Goal: Check status: Check status

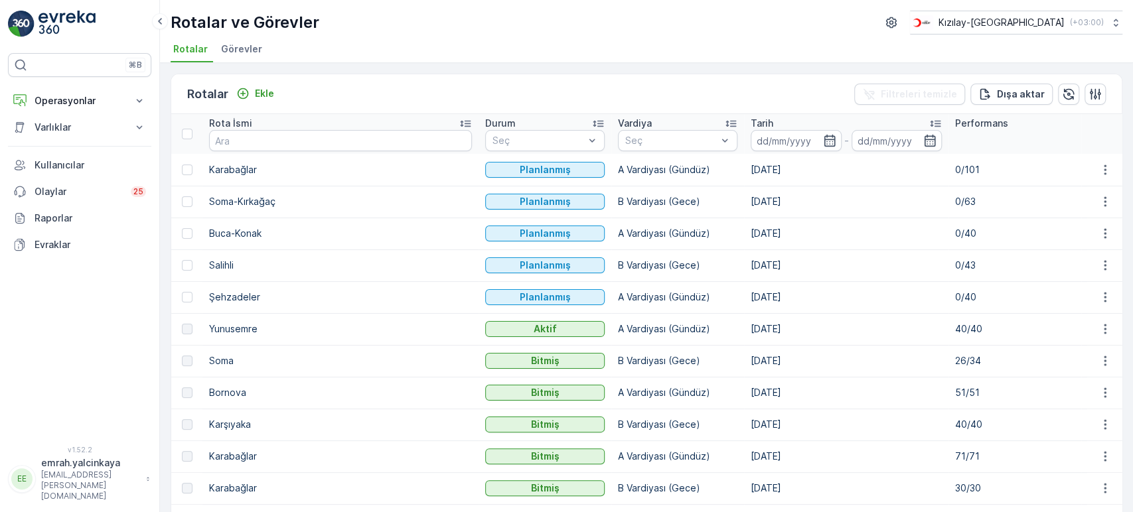
click at [955, 328] on p "40/40" at bounding box center [1014, 329] width 119 height 13
click at [1104, 328] on icon "button" at bounding box center [1104, 329] width 13 height 13
click at [1099, 364] on span "Rota Takibini Görüntüle" at bounding box center [1073, 366] width 104 height 13
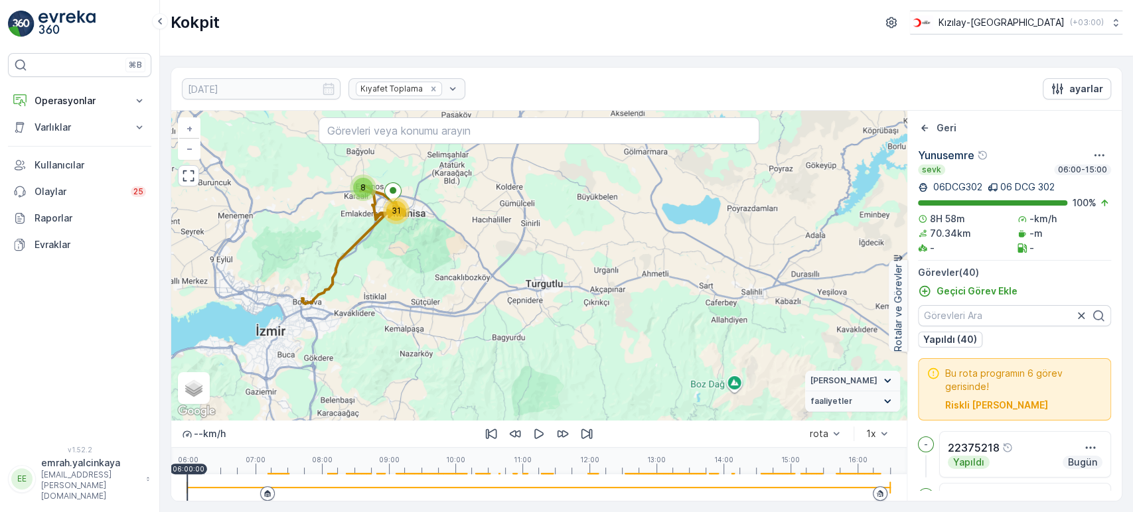
click at [868, 489] on div at bounding box center [538, 487] width 703 height 27
click at [538, 433] on icon "button" at bounding box center [538, 433] width 13 height 13
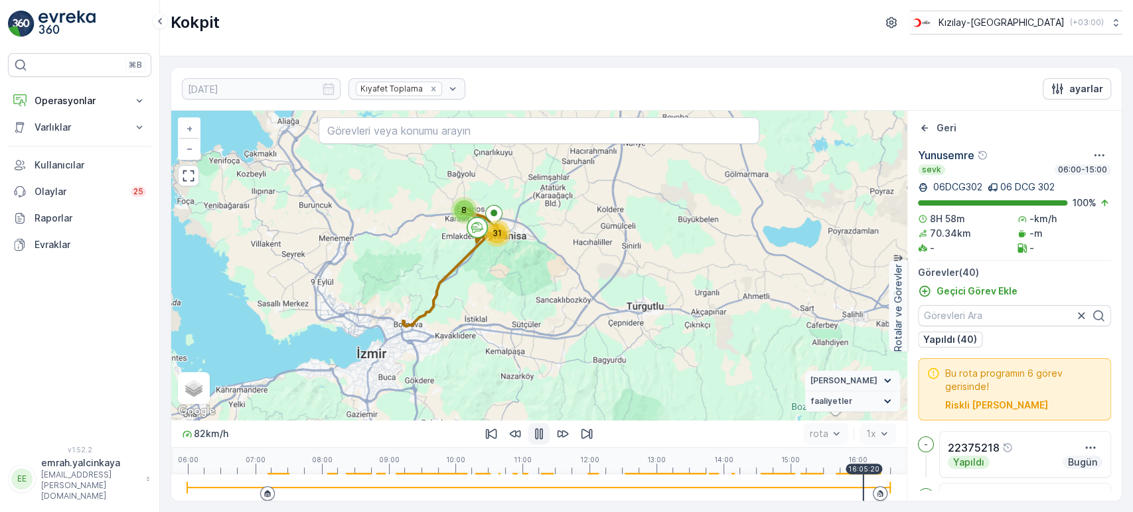
drag, startPoint x: 457, startPoint y: 317, endPoint x: 506, endPoint y: 327, distance: 50.1
click at [506, 327] on div "8 31 + − Uydu Yol haritası Arazi Karışık Leaflet Klavye kısayolları Harita Veri…" at bounding box center [538, 265] width 735 height 309
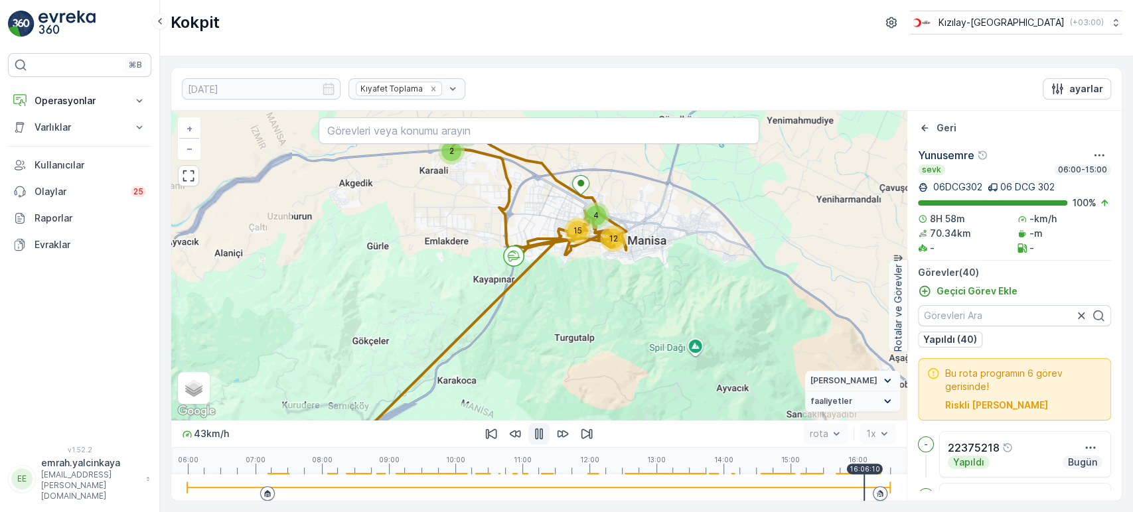
click at [529, 301] on div "2 6 12 4 15 + − Uydu Yol haritası Arazi Karışık Leaflet Klavye kısayolları Hari…" at bounding box center [538, 265] width 735 height 309
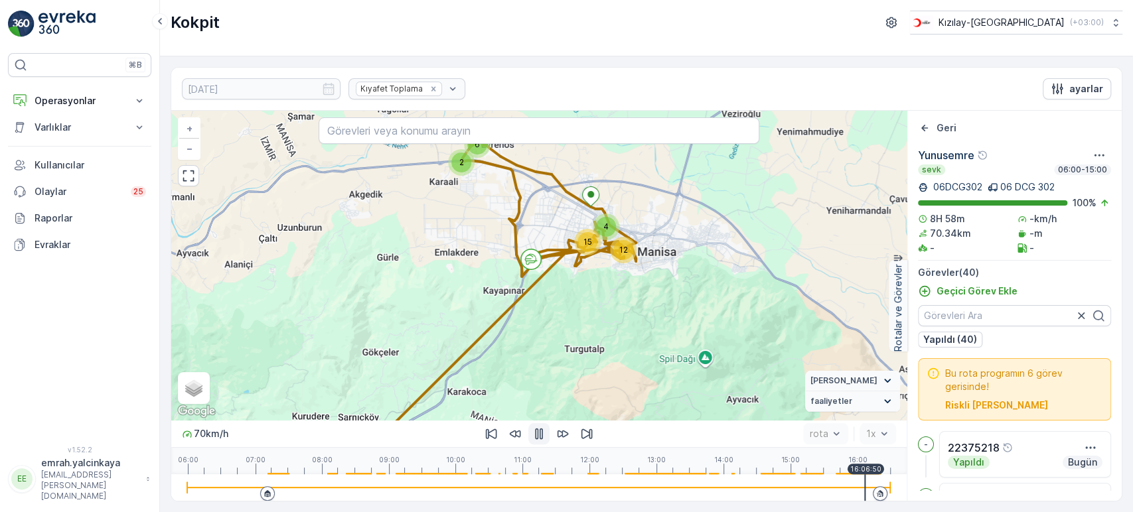
drag, startPoint x: 514, startPoint y: 280, endPoint x: 524, endPoint y: 291, distance: 15.0
click at [524, 291] on div "2 6 12 4 15 + − Uydu Yol haritası Arazi Karışık Leaflet Klavye kısayolları Hari…" at bounding box center [538, 265] width 735 height 309
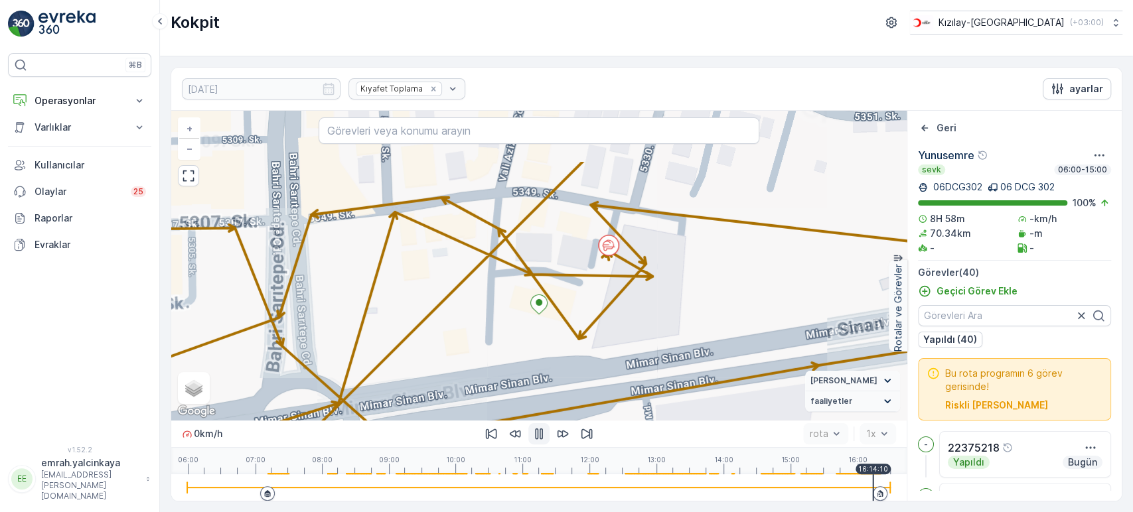
drag, startPoint x: 642, startPoint y: 237, endPoint x: 666, endPoint y: 327, distance: 93.5
click at [666, 327] on div "+ − Uydu Yol haritası Arazi Karışık Leaflet Klavye kısayolları Harita Verileri …" at bounding box center [538, 265] width 735 height 309
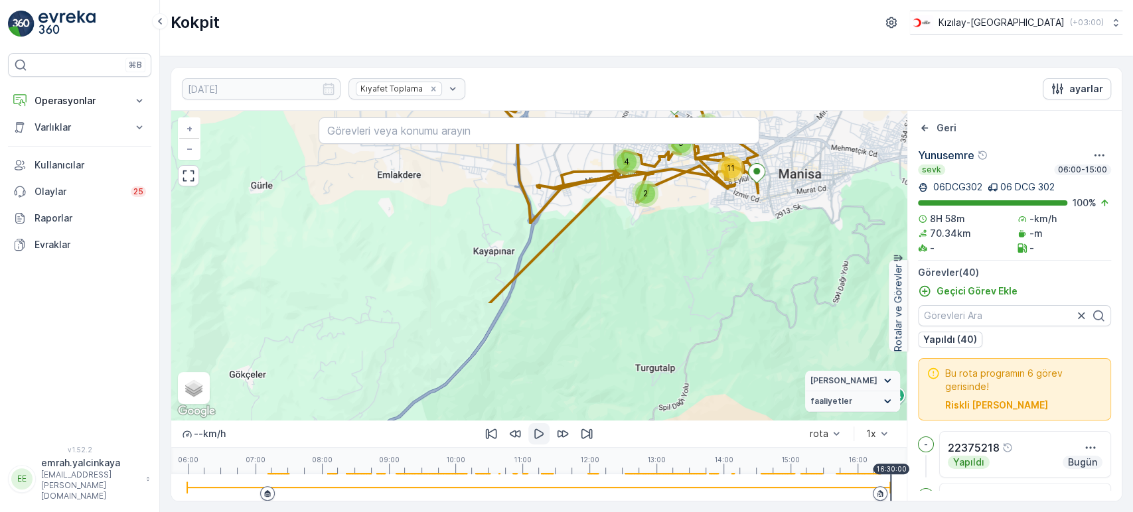
drag, startPoint x: 689, startPoint y: 379, endPoint x: 691, endPoint y: 230, distance: 148.7
click at [691, 230] on div "2 5 11 3 2 4 9 + − Uydu Yol haritası Arazi Karışık Leaflet Klavye kısayolları H…" at bounding box center [538, 265] width 735 height 309
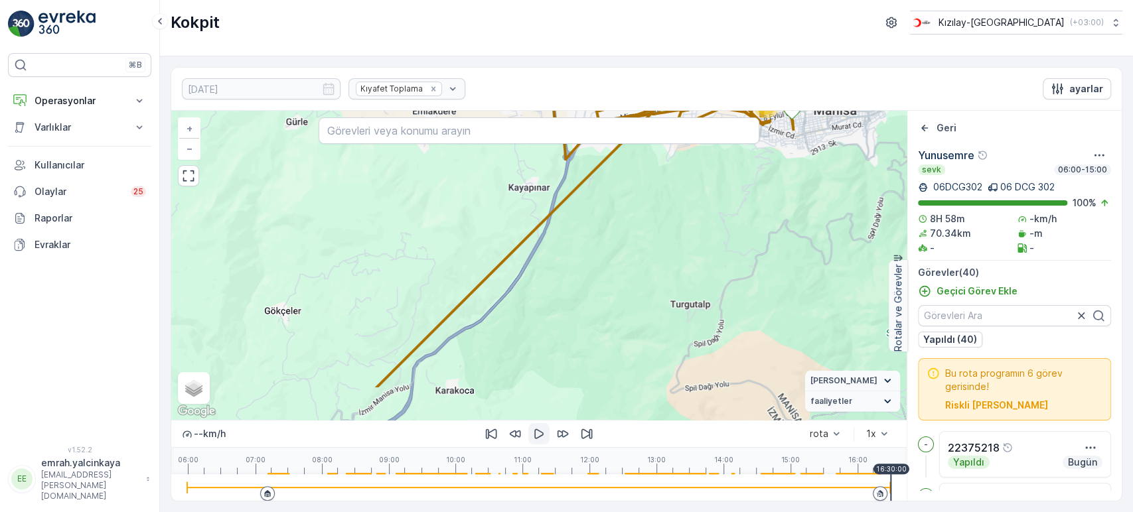
drag, startPoint x: 609, startPoint y: 375, endPoint x: 672, endPoint y: 210, distance: 176.2
click at [672, 210] on div "2 5 11 3 2 4 9 + − Uydu Yol haritası Arazi Karışık Leaflet Klavye kısayolları H…" at bounding box center [538, 265] width 735 height 309
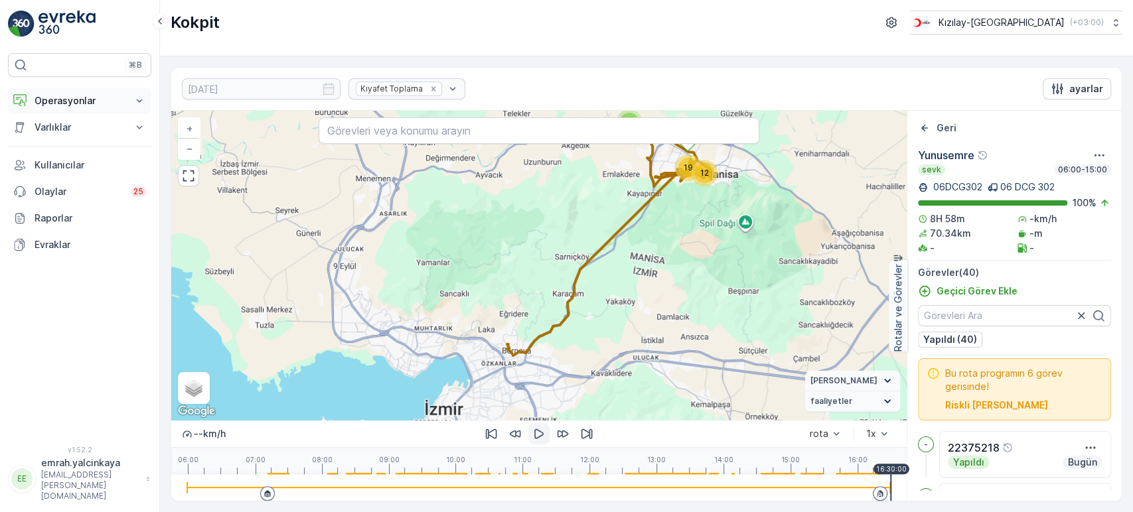
click at [94, 104] on p "Operasyonlar" at bounding box center [80, 100] width 90 height 13
click at [65, 123] on p "Rapor - Kızılay" at bounding box center [66, 123] width 64 height 13
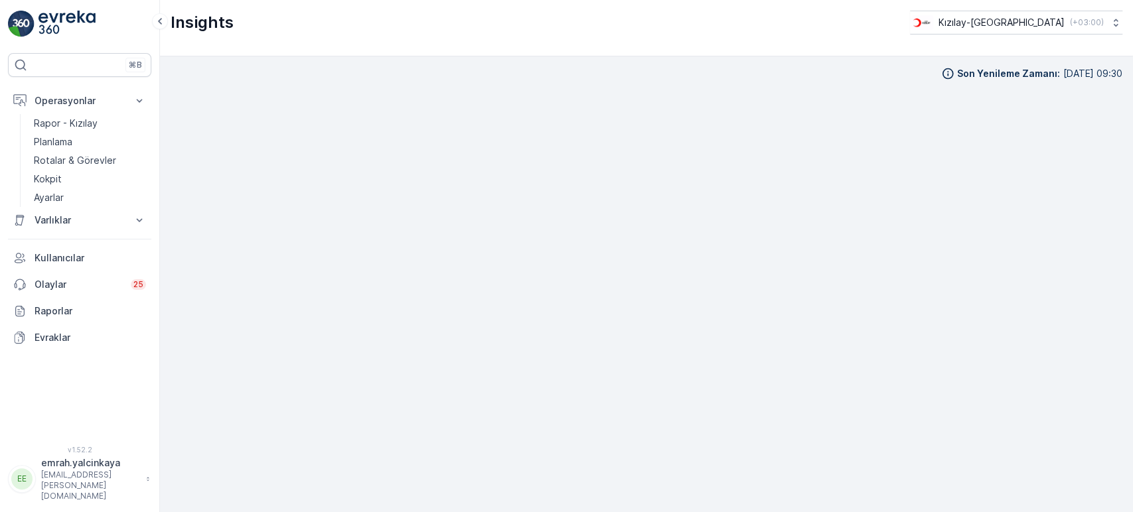
scroll to position [12, 0]
click at [1046, 30] on button "Kızılay-İzmir ( +03:00 )" at bounding box center [1015, 23] width 214 height 24
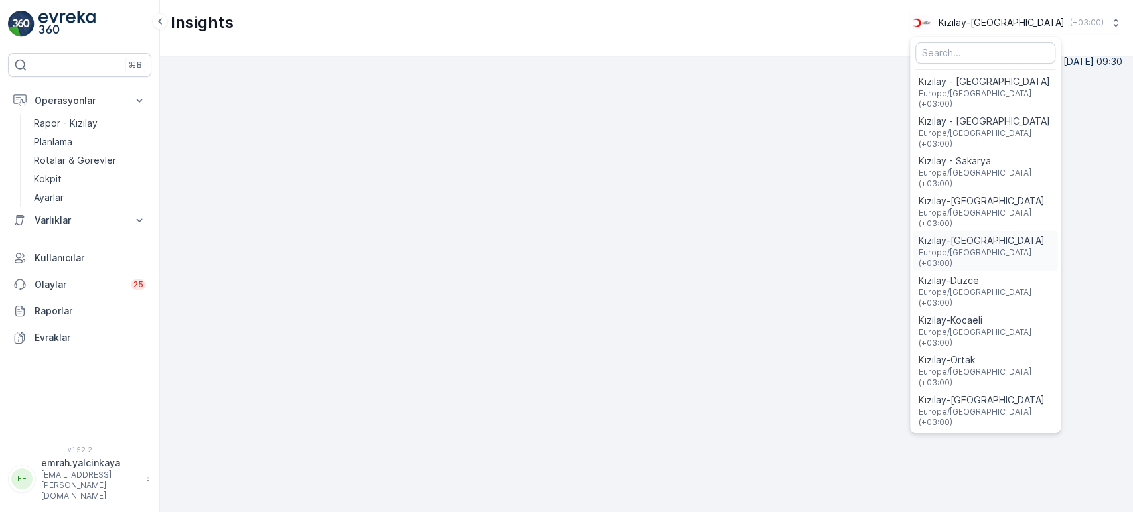
click at [1023, 248] on span "Europe/Istanbul (+03:00)" at bounding box center [985, 258] width 135 height 21
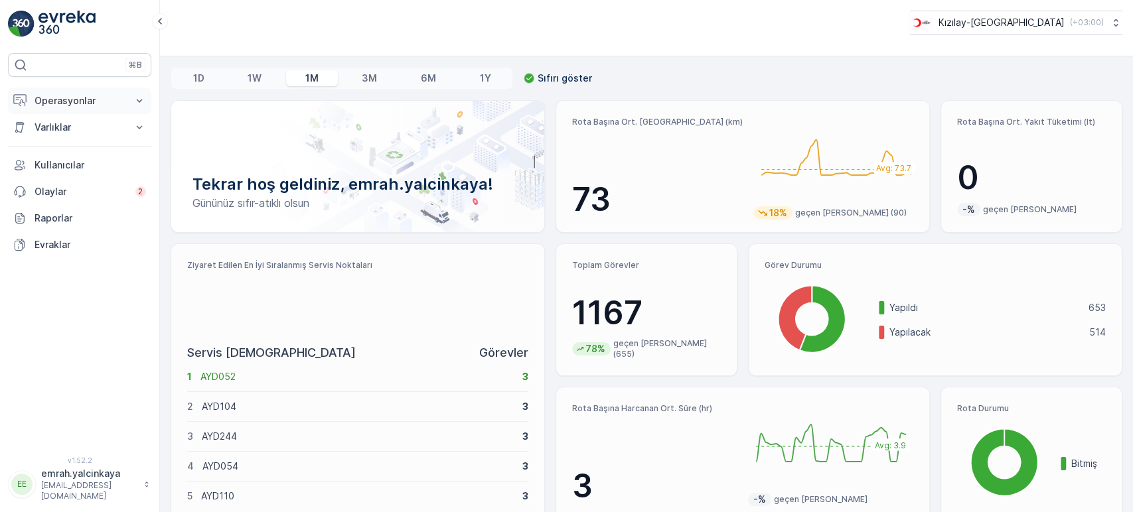
click at [58, 100] on p "Operasyonlar" at bounding box center [80, 100] width 90 height 13
click at [56, 160] on p "Rotalar & Görevler" at bounding box center [75, 160] width 82 height 13
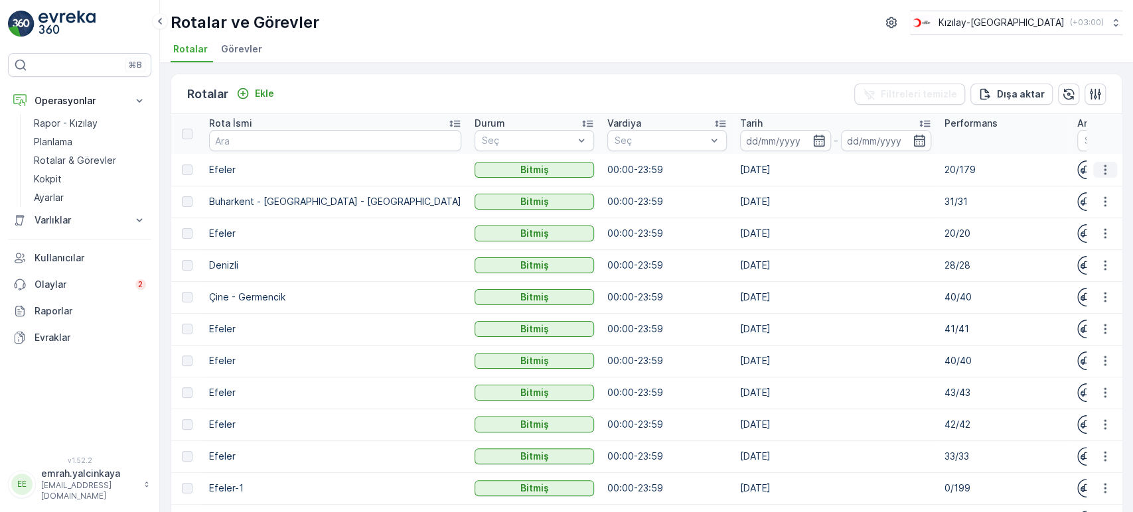
click at [1098, 169] on icon "button" at bounding box center [1104, 169] width 13 height 13
click at [1074, 206] on span "Rota Takibini Görüntüle" at bounding box center [1073, 207] width 104 height 13
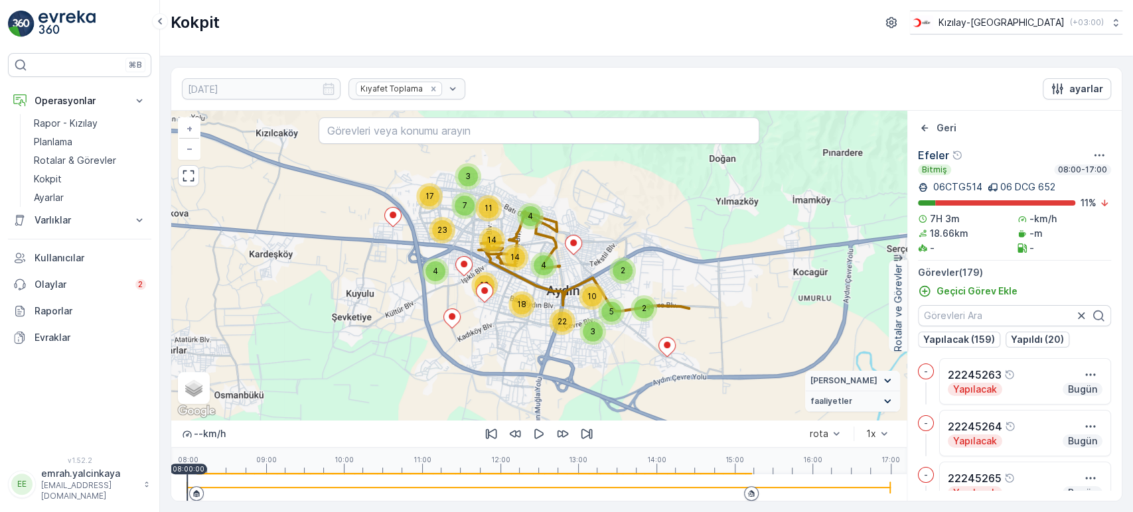
click at [739, 490] on div at bounding box center [538, 487] width 703 height 27
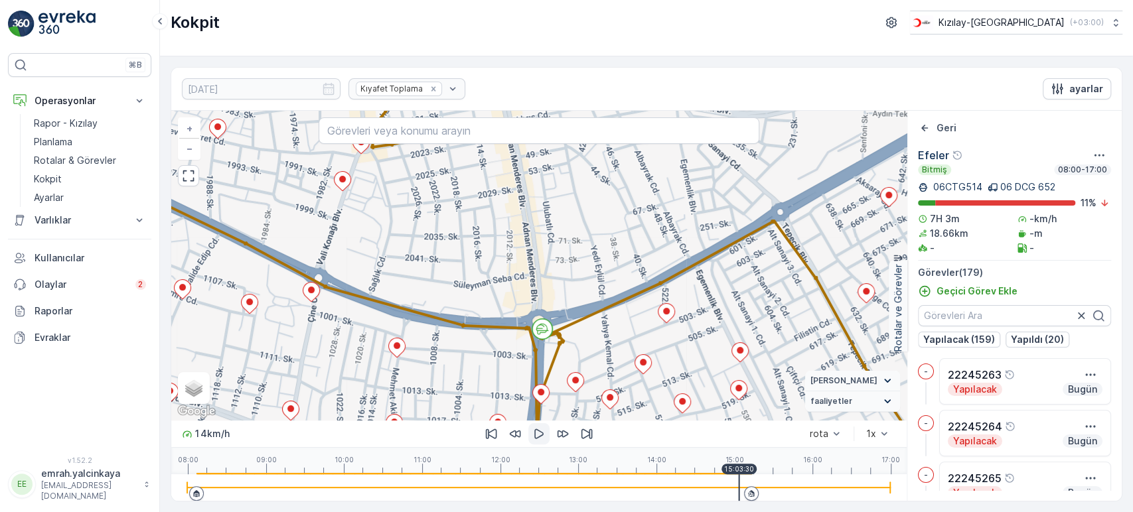
click at [537, 431] on icon "button" at bounding box center [538, 433] width 13 height 13
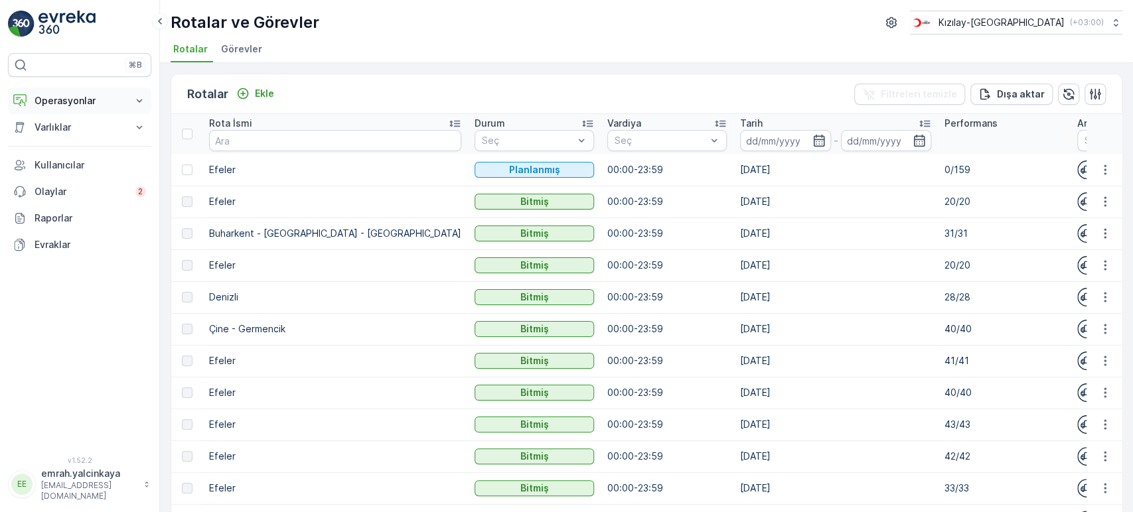
click at [47, 103] on p "Operasyonlar" at bounding box center [80, 100] width 90 height 13
click at [50, 124] on p "Rapor - Kızılay" at bounding box center [66, 123] width 64 height 13
